Goal: Check status

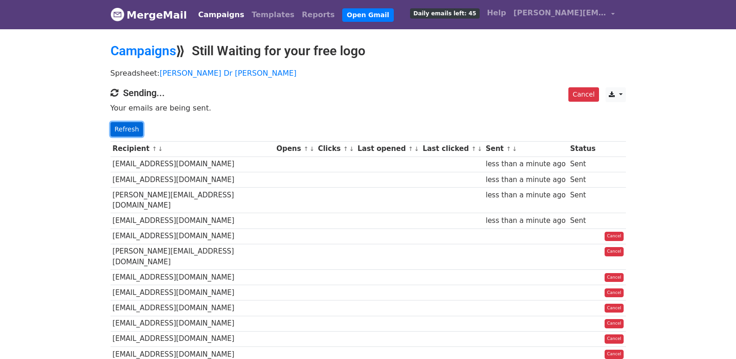
click at [119, 125] on link "Refresh" at bounding box center [126, 129] width 33 height 14
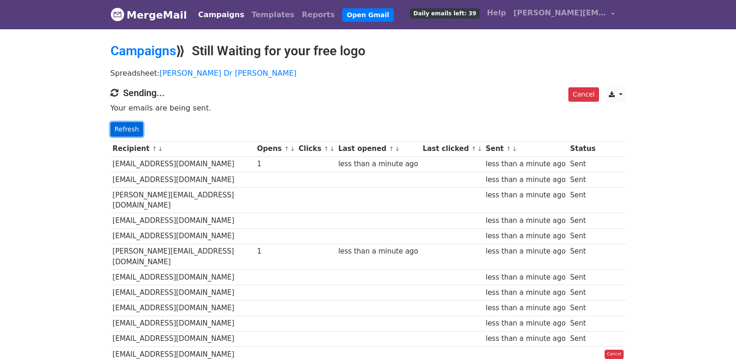
click at [131, 133] on link "Refresh" at bounding box center [126, 129] width 33 height 14
click at [120, 132] on link "Refresh" at bounding box center [126, 129] width 33 height 14
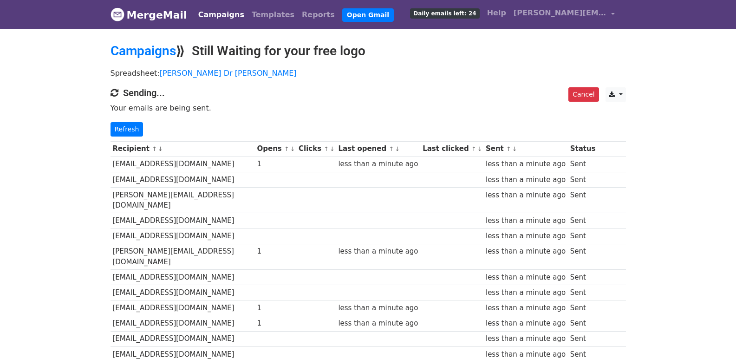
click at [111, 121] on div "Cancel CSV Excel Sending... Your emails are being sent. Refresh" at bounding box center [367, 111] width 529 height 49
click at [115, 123] on link "Refresh" at bounding box center [126, 129] width 33 height 14
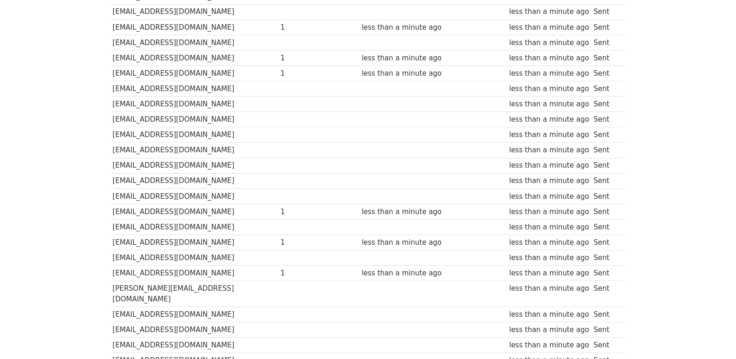
scroll to position [646, 0]
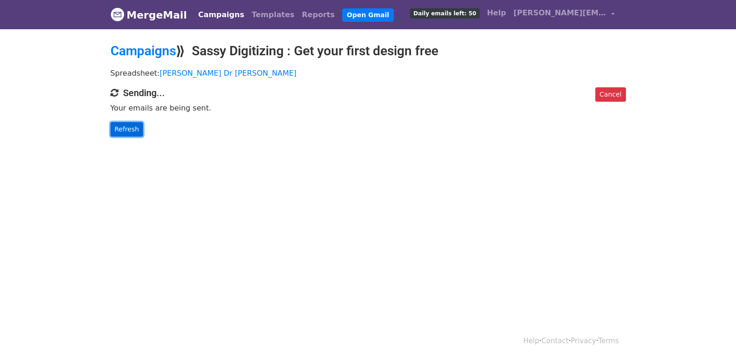
click at [135, 127] on link "Refresh" at bounding box center [126, 129] width 33 height 14
